Goal: Information Seeking & Learning: Find specific fact

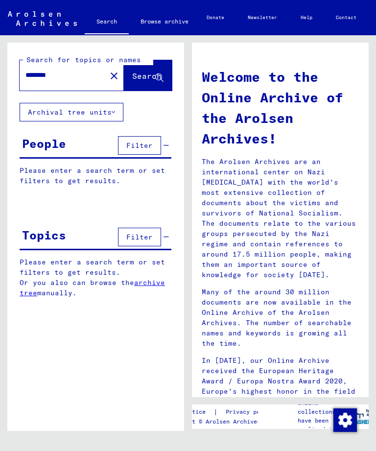
type input "*******"
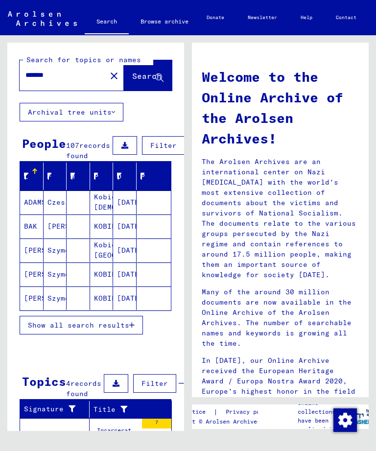
click at [133, 329] on icon "button" at bounding box center [131, 325] width 5 height 7
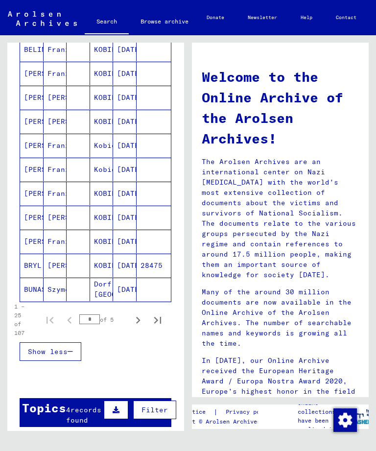
scroll to position [489, 0]
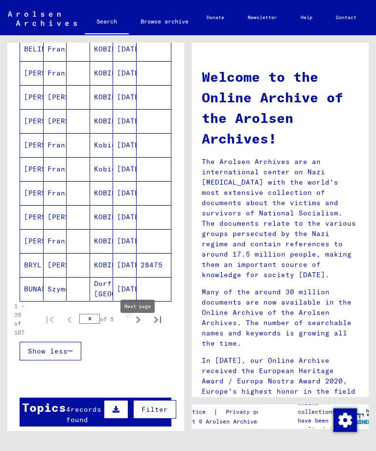
click at [135, 327] on icon "Next page" at bounding box center [138, 320] width 14 height 14
type input "*"
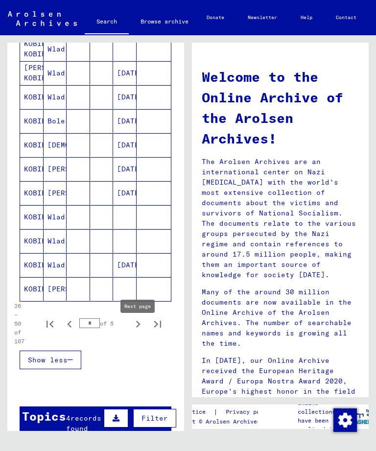
click at [155, 229] on mat-cell at bounding box center [154, 217] width 35 height 24
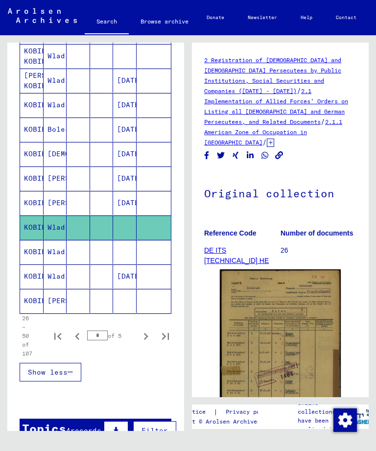
click at [321, 300] on img at bounding box center [280, 353] width 121 height 168
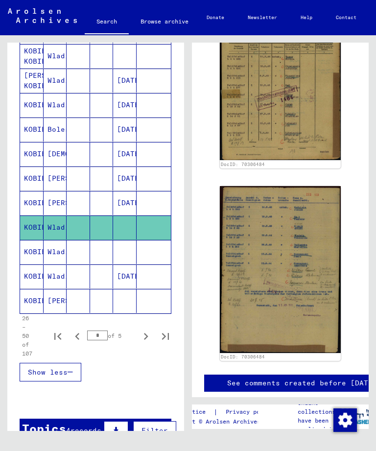
scroll to position [278, 0]
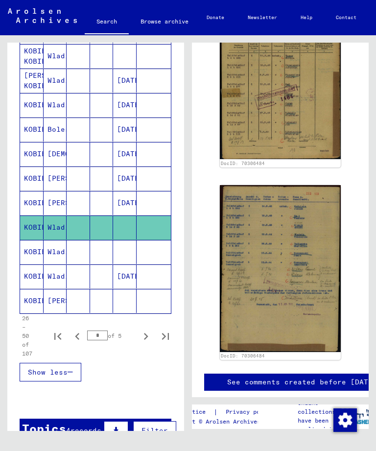
click at [155, 264] on mat-cell at bounding box center [154, 252] width 35 height 24
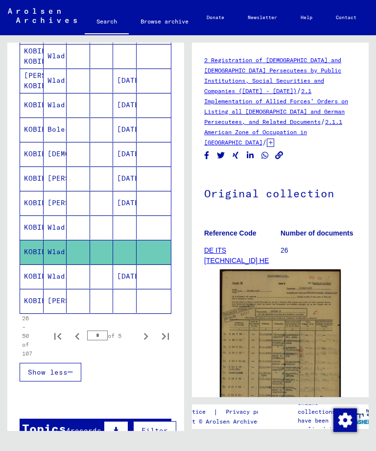
click at [158, 285] on mat-cell at bounding box center [154, 277] width 35 height 24
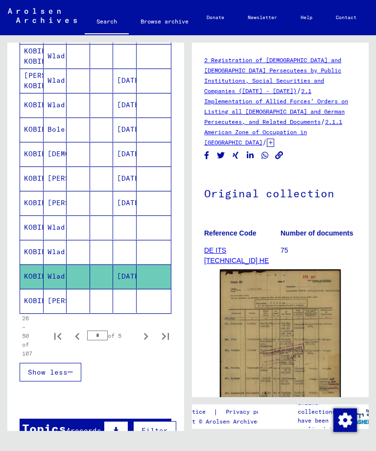
click at [153, 309] on mat-cell at bounding box center [154, 301] width 35 height 24
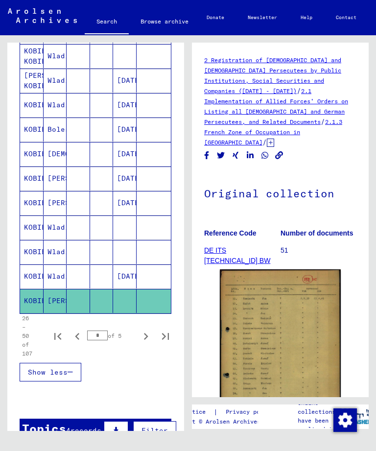
click at [165, 288] on mat-cell at bounding box center [154, 277] width 35 height 24
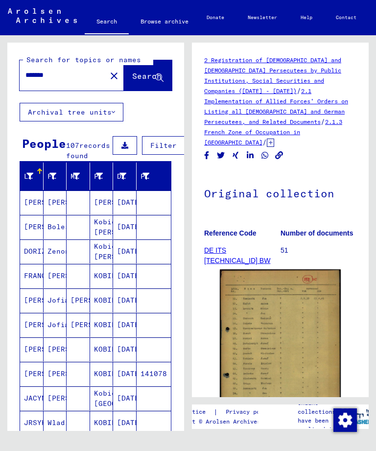
click at [163, 313] on mat-cell at bounding box center [154, 301] width 35 height 24
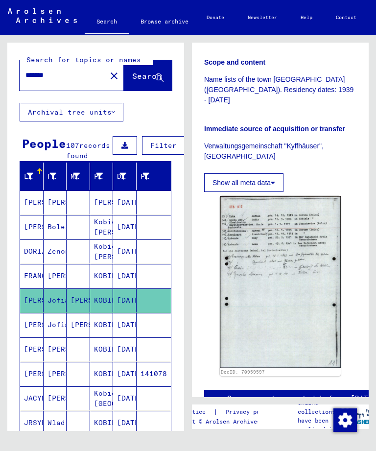
scroll to position [283, 0]
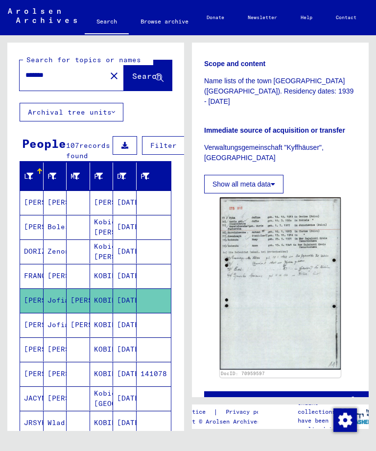
click at [299, 268] on img at bounding box center [280, 283] width 121 height 172
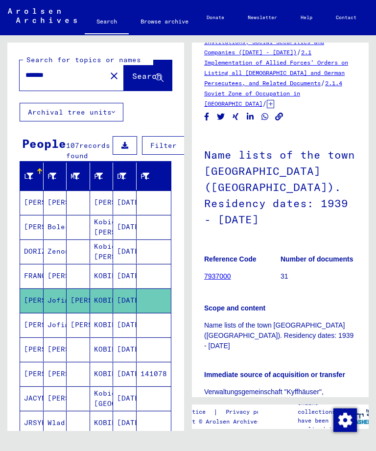
scroll to position [2, 3]
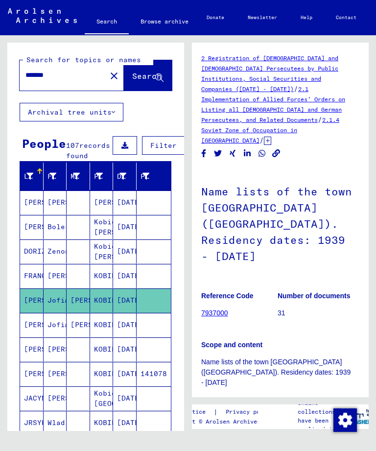
click at [121, 147] on icon at bounding box center [124, 145] width 7 height 7
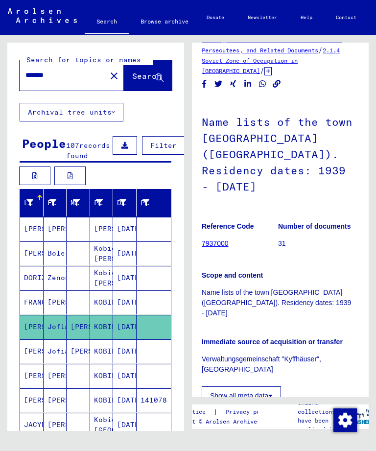
scroll to position [72, 2]
click at [79, 185] on button at bounding box center [69, 176] width 31 height 19
